Goal: Information Seeking & Learning: Check status

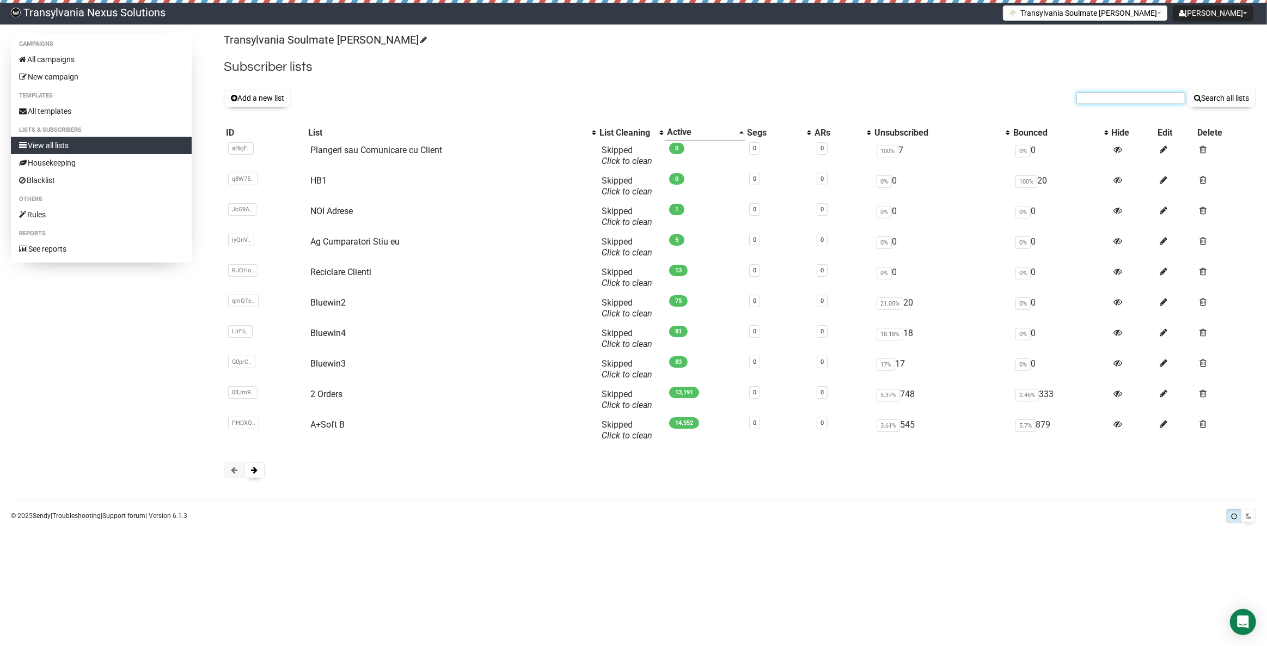
paste input "[EMAIL_ADDRESS][DOMAIN_NAME]"
click at [1087, 95] on input "[EMAIL_ADDRESS][DOMAIN_NAME]" at bounding box center [1131, 98] width 109 height 12
type input "[EMAIL_ADDRESS][DOMAIN_NAME]"
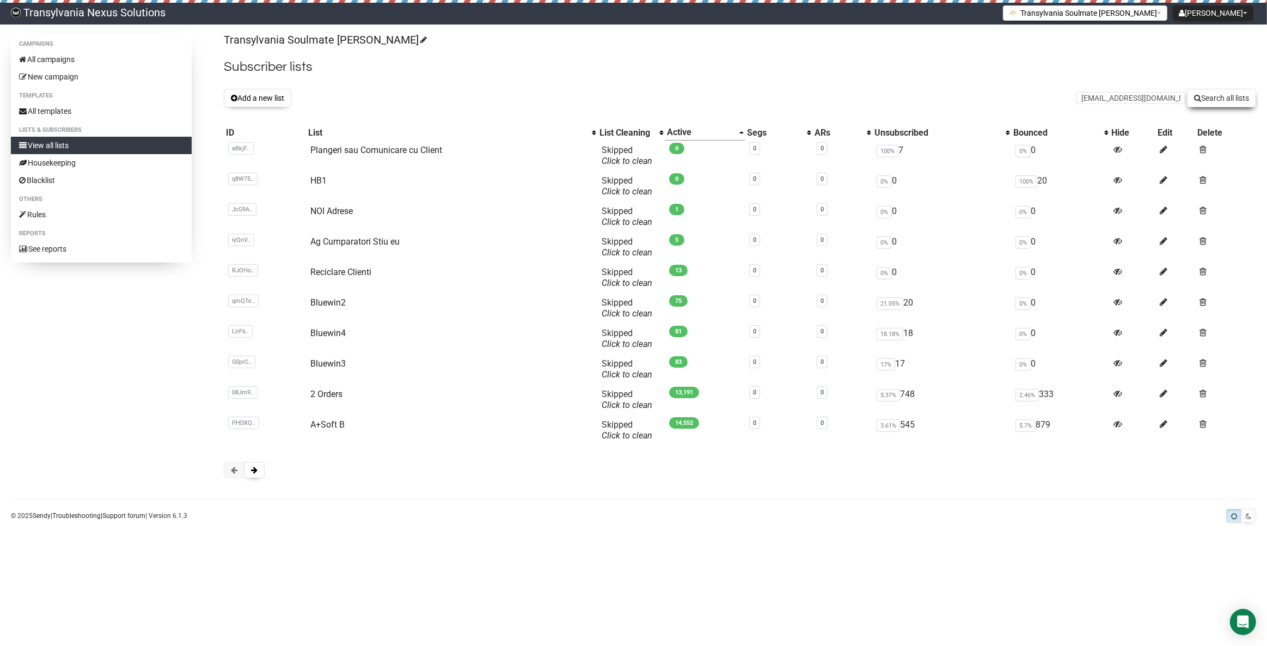
click at [1208, 95] on button "Search all lists" at bounding box center [1221, 98] width 69 height 19
click at [249, 100] on button "Add a new list" at bounding box center [258, 98] width 68 height 19
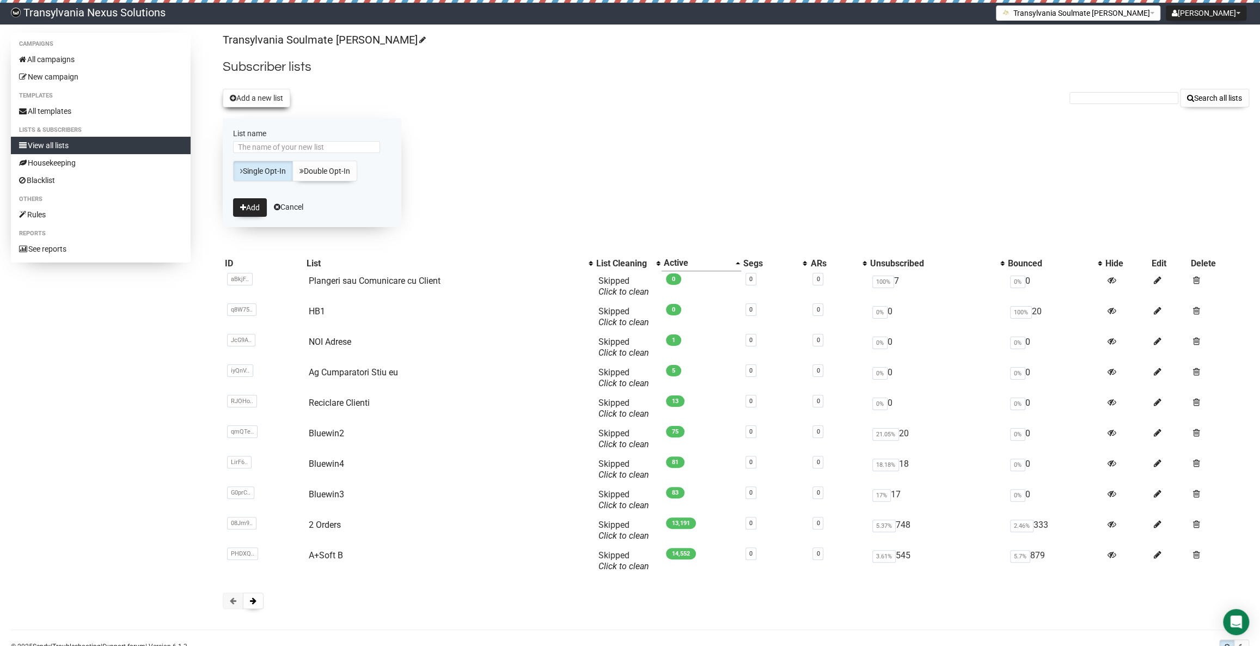
click at [254, 102] on button "Add a new list" at bounding box center [257, 98] width 68 height 19
click at [292, 212] on form "List name Single Opt-In Double Opt-In Add Cancel" at bounding box center [312, 172] width 179 height 109
click at [293, 205] on link "Cancel" at bounding box center [288, 207] width 29 height 9
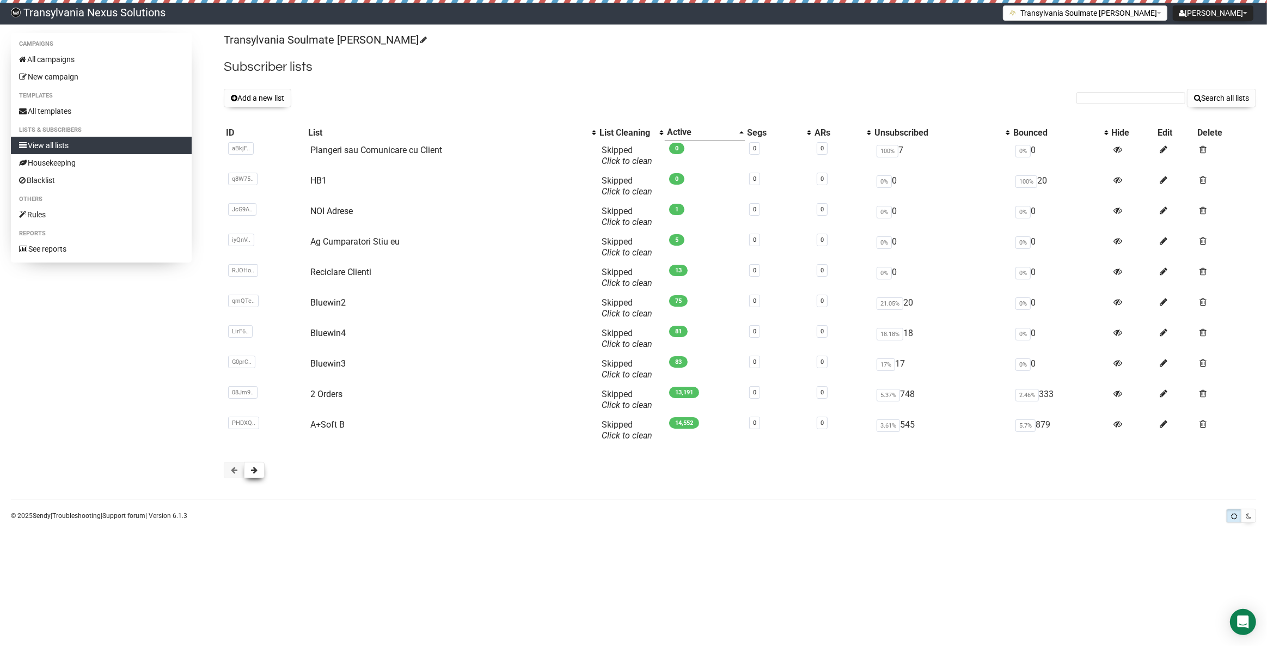
click at [257, 475] on button at bounding box center [254, 470] width 21 height 16
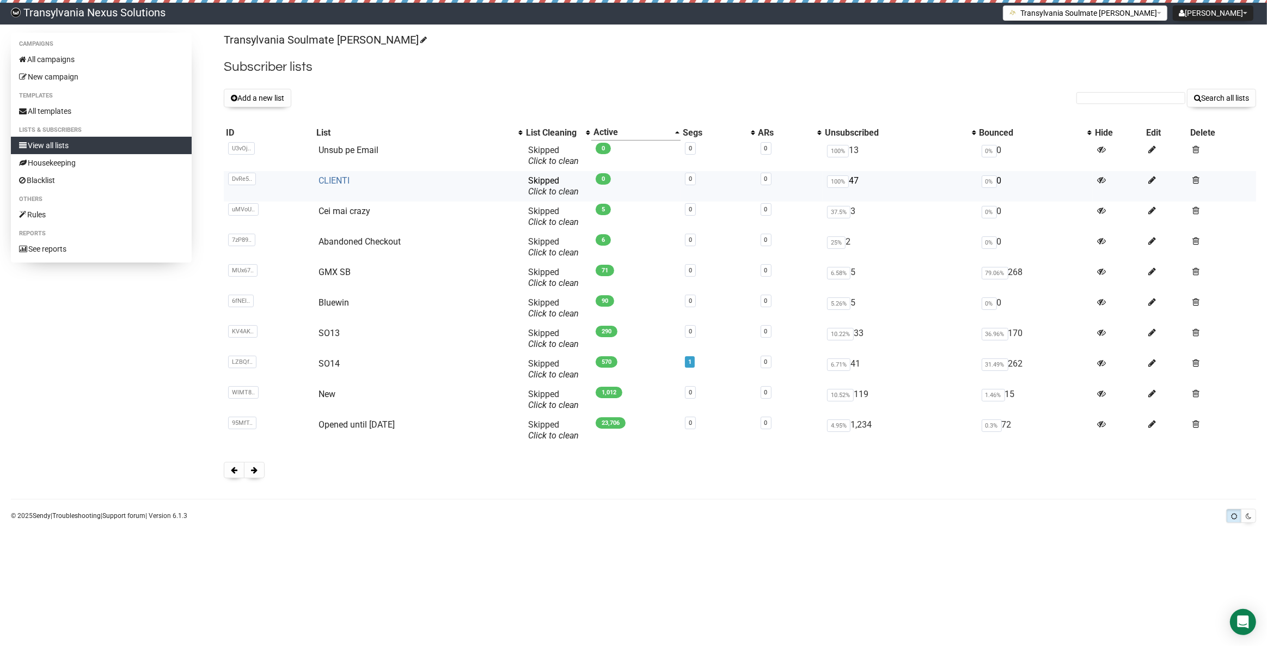
click at [325, 180] on link "CLIENTI" at bounding box center [334, 180] width 31 height 10
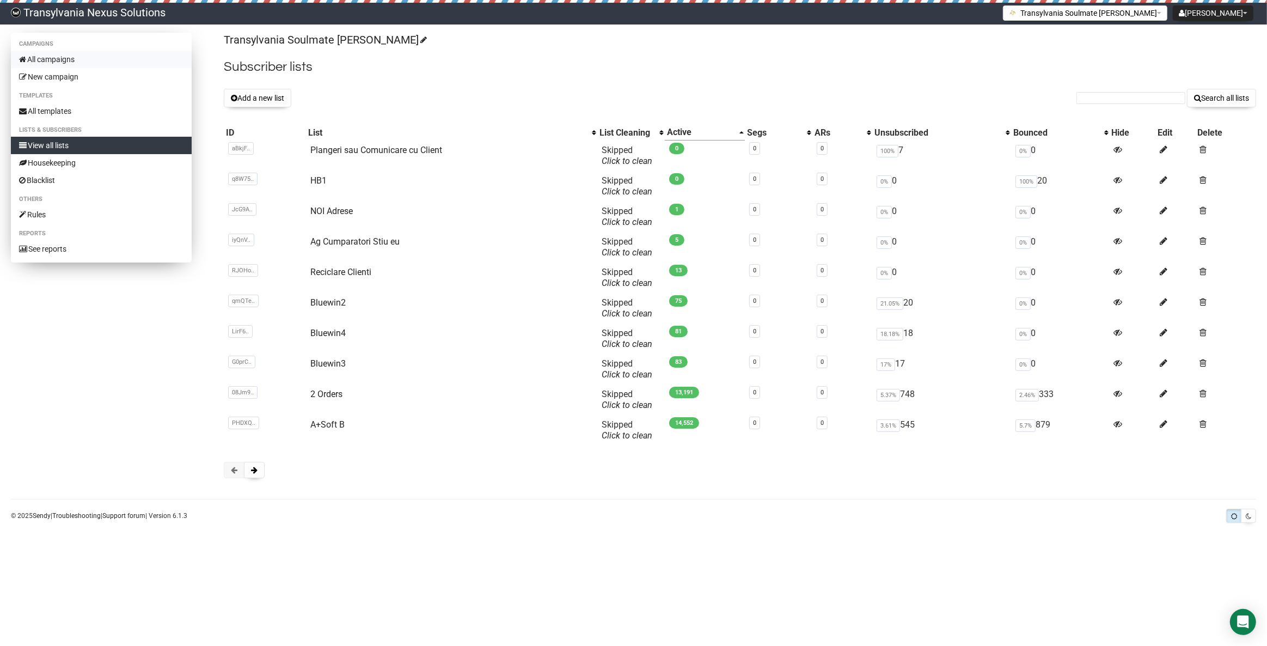
click at [56, 60] on link "All campaigns" at bounding box center [101, 59] width 181 height 17
click at [1147, 95] on input "text" at bounding box center [1131, 98] width 109 height 12
paste input "[EMAIL_ADDRESS][DOMAIN_NAME]"
click at [1090, 98] on input "[EMAIL_ADDRESS][DOMAIN_NAME]" at bounding box center [1131, 98] width 109 height 12
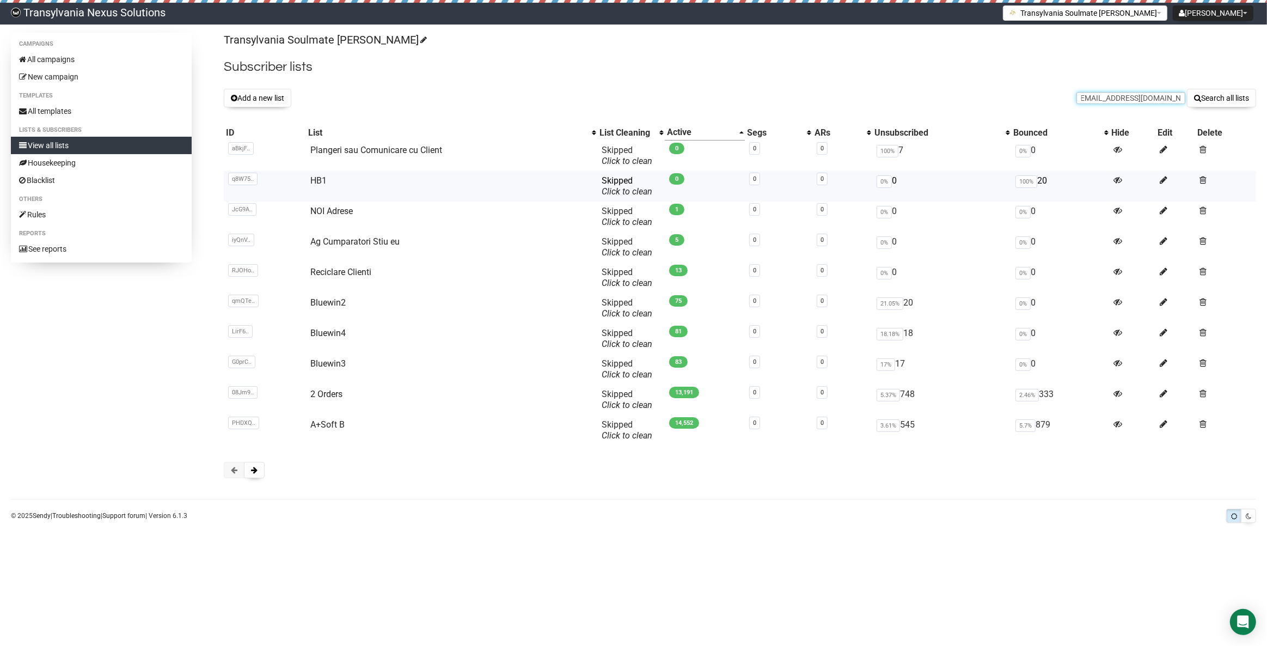
scroll to position [0, 0]
type input "[EMAIL_ADDRESS][DOMAIN_NAME]"
click at [1188, 107] on button "Search all lists" at bounding box center [1221, 98] width 69 height 19
